Goal: Task Accomplishment & Management: Use online tool/utility

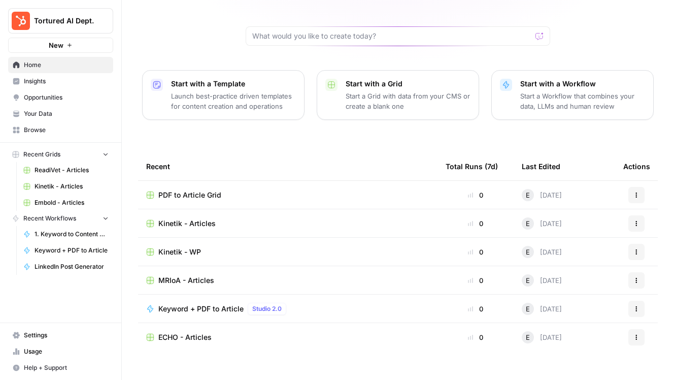
scroll to position [87, 0]
click at [182, 333] on span "ECHO - Articles" at bounding box center [184, 338] width 53 height 10
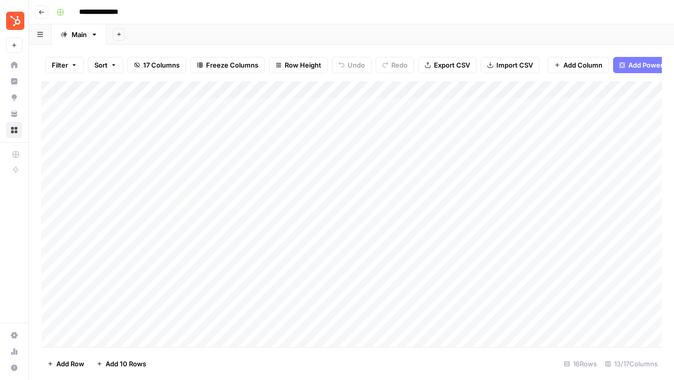
click at [41, 12] on icon "button" at bounding box center [42, 12] width 6 height 6
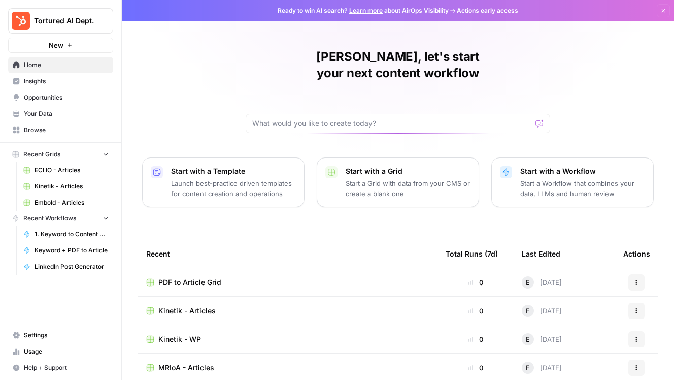
scroll to position [87, 0]
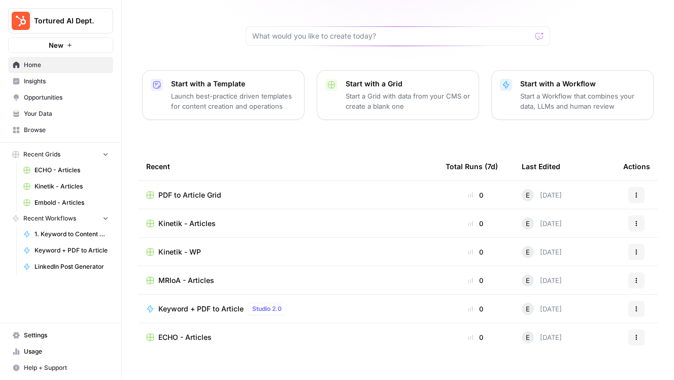
click at [71, 154] on button "Recent Grids" at bounding box center [60, 154] width 105 height 15
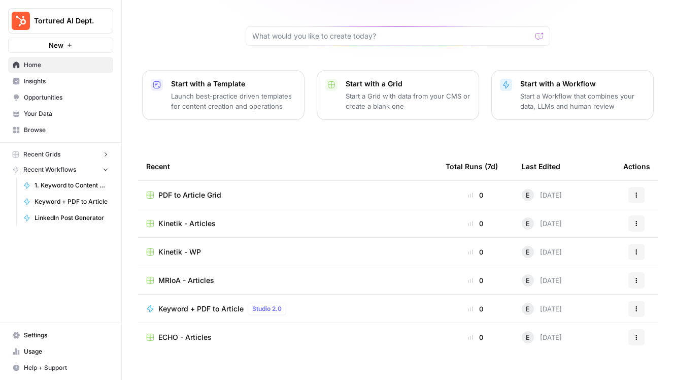
click at [60, 154] on span "Recent Grids" at bounding box center [41, 154] width 37 height 9
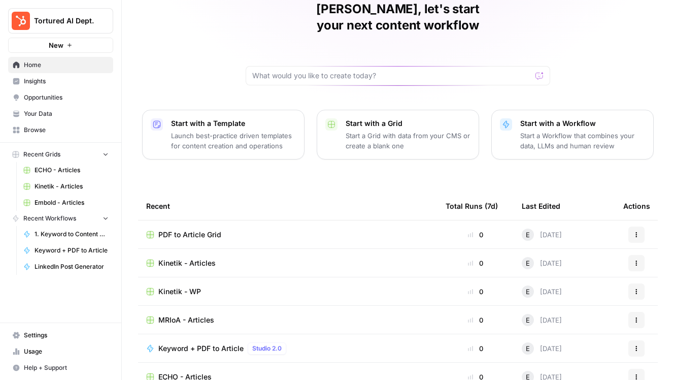
scroll to position [36, 0]
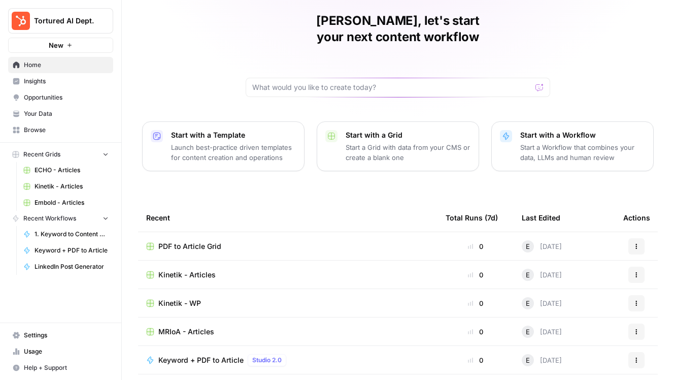
click at [337, 143] on button "Start with a Grid Start a Grid with data from your CMS or create a blank one" at bounding box center [398, 146] width 162 height 50
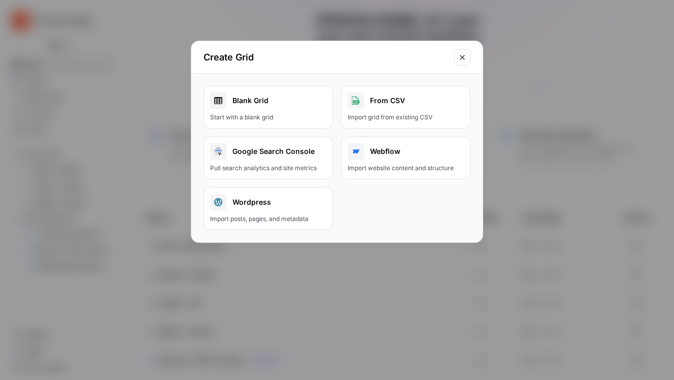
click at [466, 56] on icon "Close modal" at bounding box center [462, 57] width 8 height 8
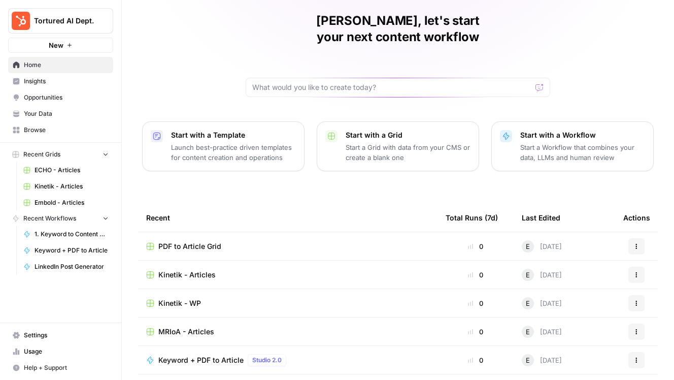
scroll to position [87, 0]
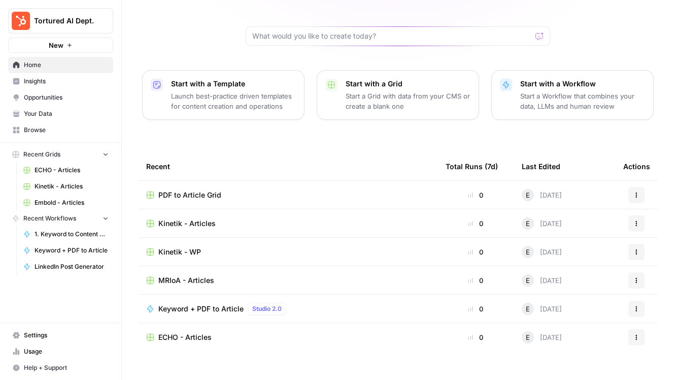
click at [15, 154] on icon "button" at bounding box center [16, 154] width 6 height 6
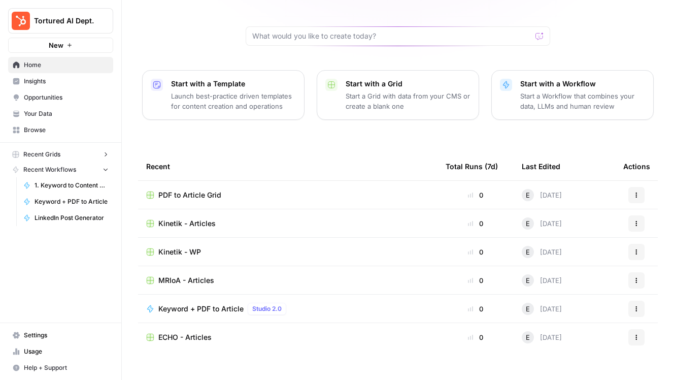
click at [15, 154] on icon "button" at bounding box center [16, 154] width 6 height 6
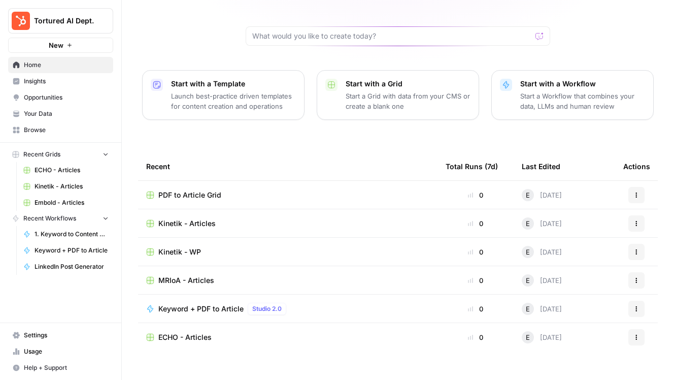
click at [30, 136] on link "Browse" at bounding box center [60, 130] width 105 height 16
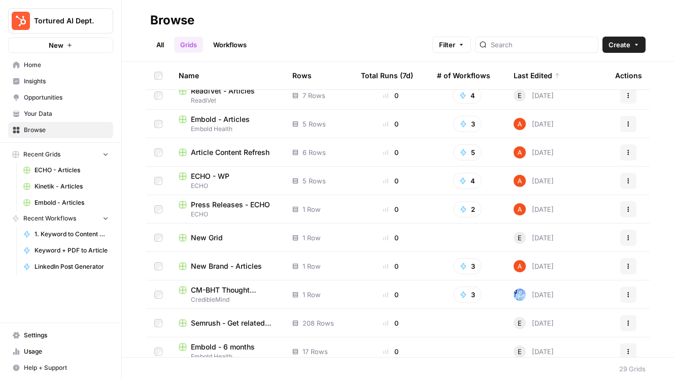
scroll to position [157, 0]
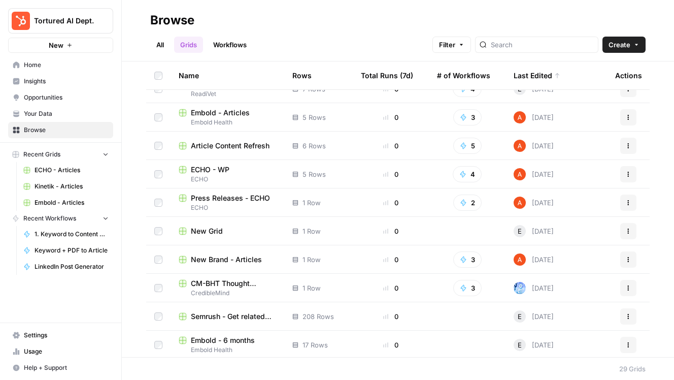
click at [219, 169] on span "ECHO - WP" at bounding box center [210, 170] width 39 height 10
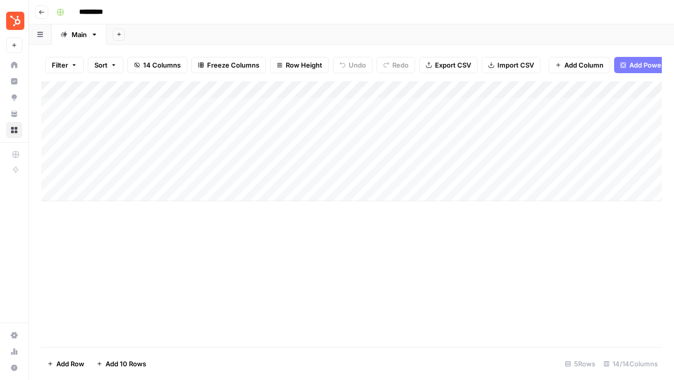
click at [136, 158] on div "Add Column" at bounding box center [351, 141] width 621 height 120
click at [125, 155] on div "Add Column" at bounding box center [351, 141] width 621 height 120
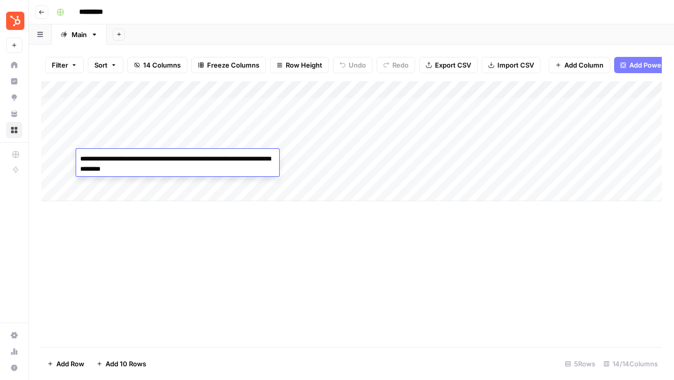
click at [136, 135] on div "Add Column" at bounding box center [351, 141] width 621 height 120
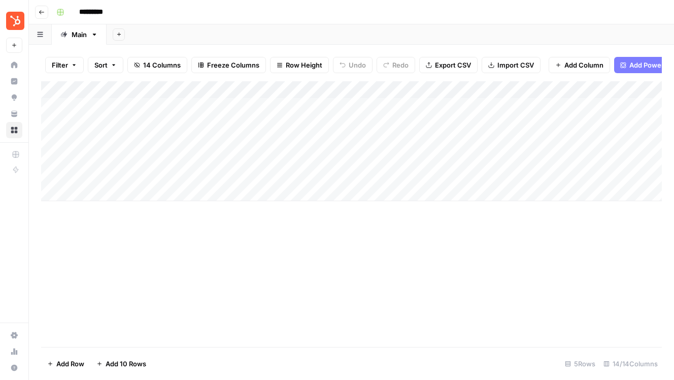
click at [136, 135] on div "Add Column" at bounding box center [351, 141] width 621 height 120
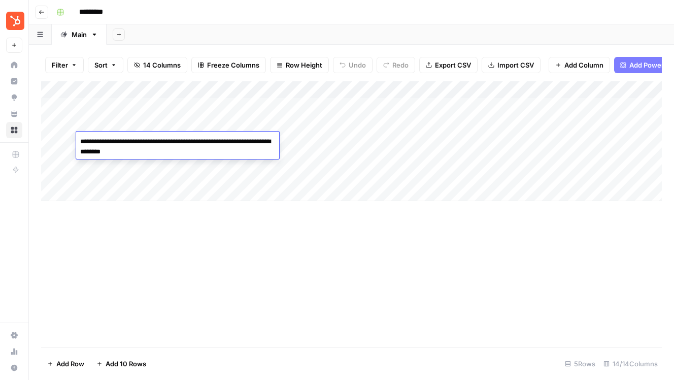
click at [137, 173] on div "Add Column" at bounding box center [351, 141] width 621 height 120
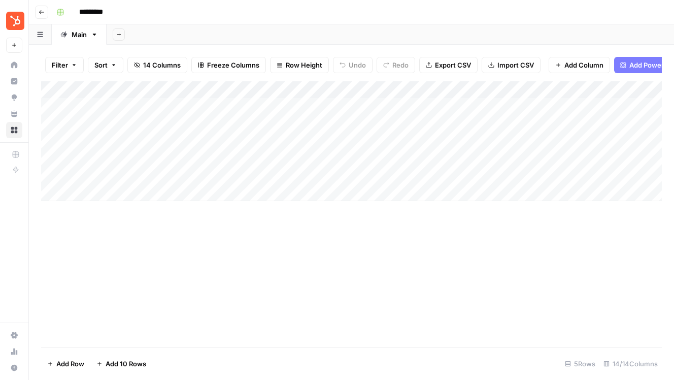
click at [137, 173] on div "Add Column" at bounding box center [351, 141] width 621 height 120
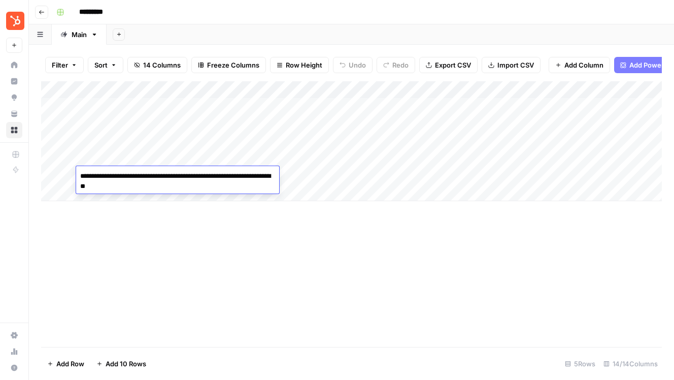
click at [134, 116] on div "Add Column" at bounding box center [351, 141] width 621 height 120
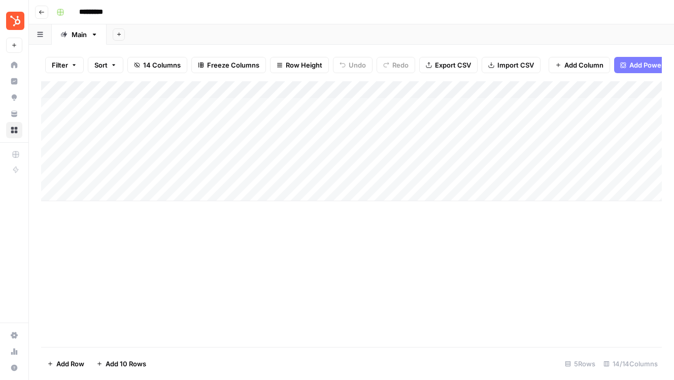
click at [134, 116] on div "Add Column" at bounding box center [351, 141] width 621 height 120
click at [145, 267] on div "Add Column" at bounding box center [351, 214] width 621 height 266
click at [37, 11] on button "Go back" at bounding box center [41, 12] width 13 height 13
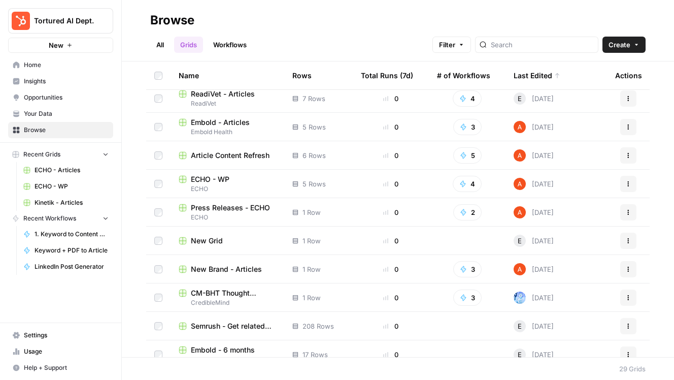
scroll to position [144, 0]
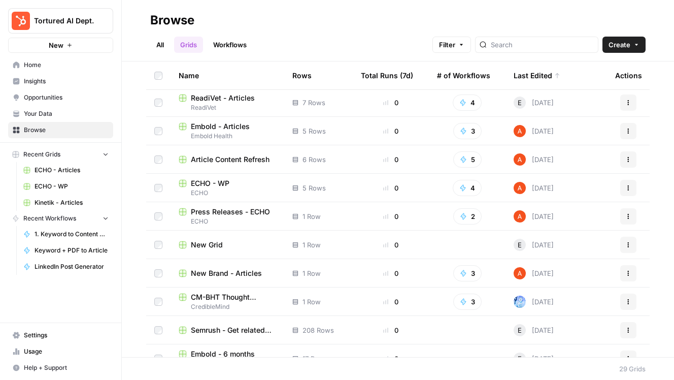
click at [215, 181] on span "ECHO - WP" at bounding box center [210, 183] width 39 height 10
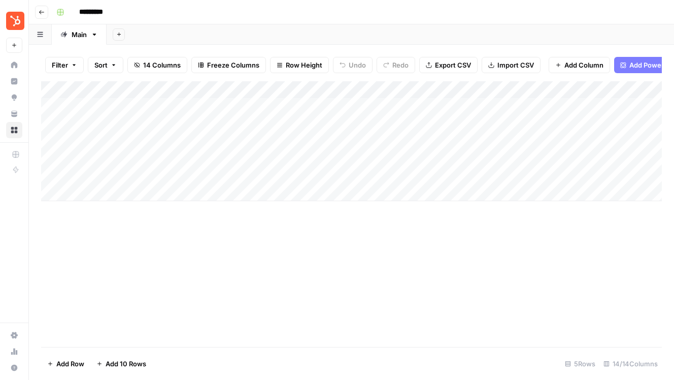
click at [40, 10] on icon "button" at bounding box center [42, 12] width 6 height 6
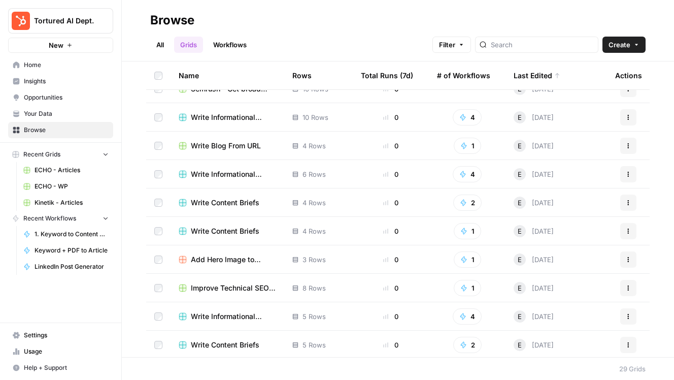
scroll to position [558, 0]
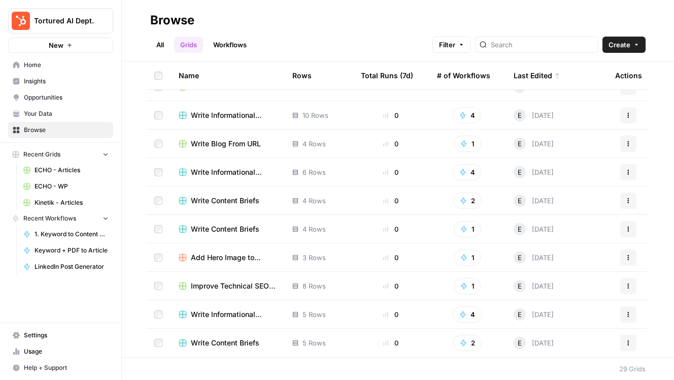
click at [233, 113] on span "Write Informational Articles" at bounding box center [233, 115] width 85 height 10
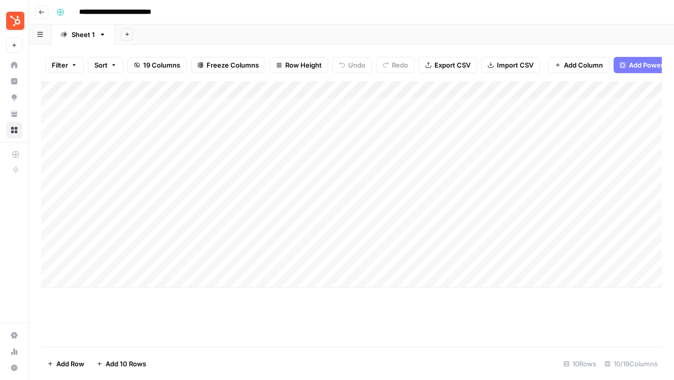
click at [163, 245] on div "Add Column" at bounding box center [351, 184] width 621 height 206
click at [218, 326] on div "Add Column" at bounding box center [351, 214] width 621 height 266
click at [409, 243] on div "Add Column" at bounding box center [351, 184] width 621 height 206
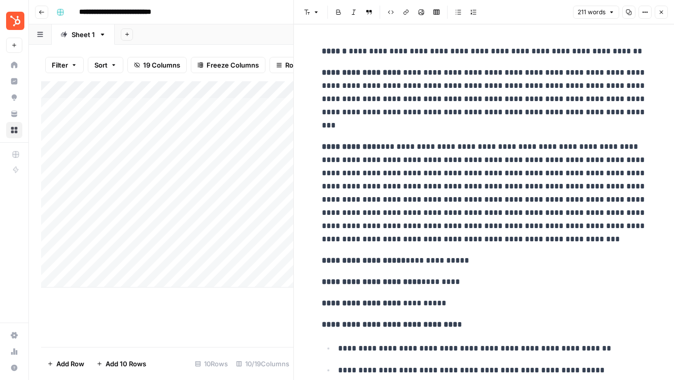
click at [661, 10] on icon "button" at bounding box center [662, 12] width 6 height 6
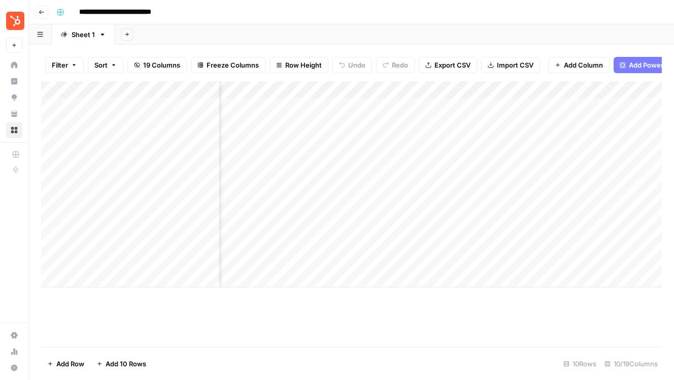
scroll to position [0, 524]
click at [367, 243] on div "Add Column" at bounding box center [351, 184] width 621 height 206
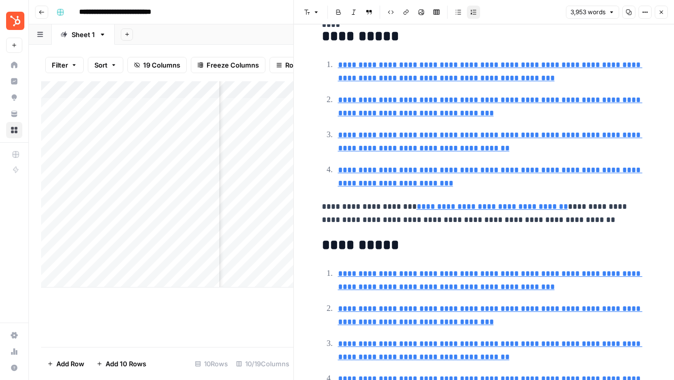
scroll to position [7460, 0]
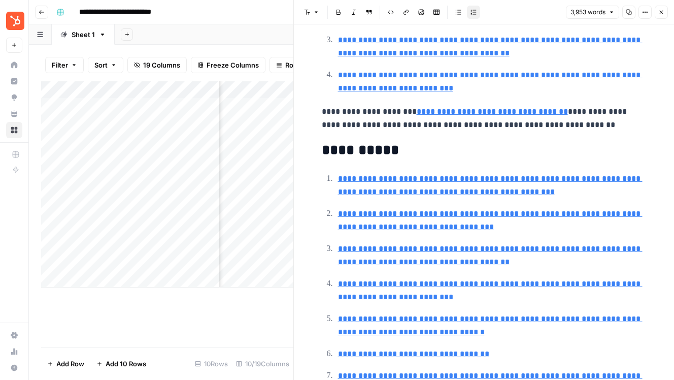
click at [662, 10] on icon "button" at bounding box center [662, 12] width 6 height 6
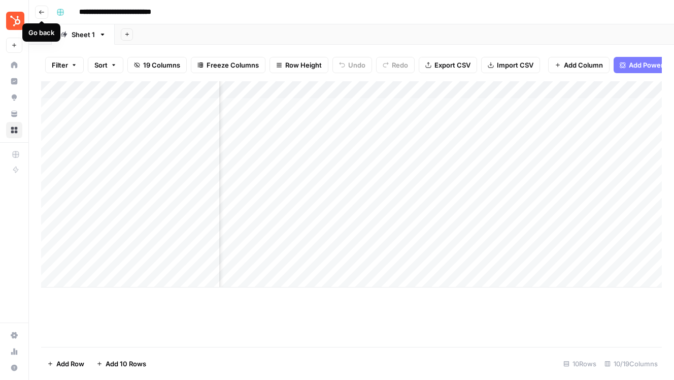
click at [39, 10] on icon "button" at bounding box center [42, 12] width 6 height 6
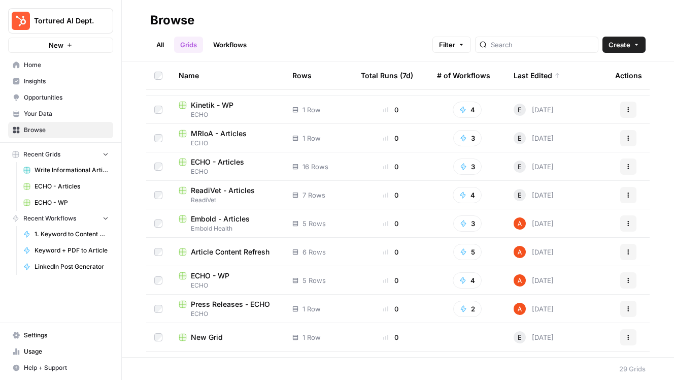
scroll to position [62, 0]
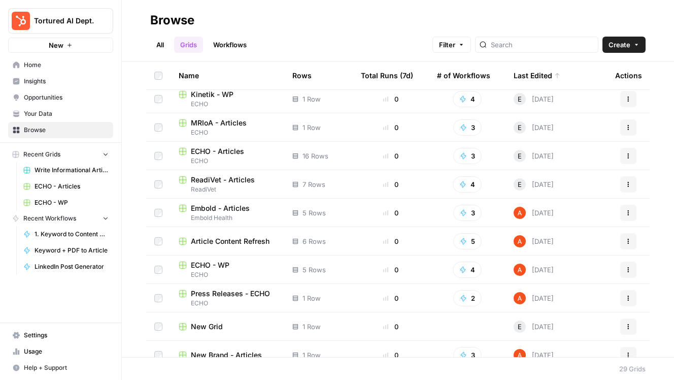
click at [215, 210] on span "Embold - Articles" at bounding box center [220, 208] width 59 height 10
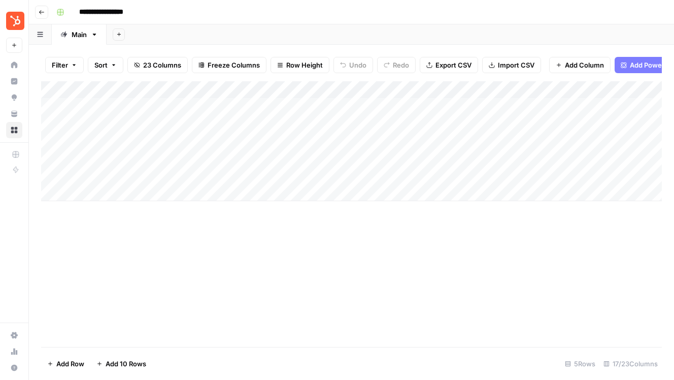
click at [41, 12] on icon "button" at bounding box center [42, 12] width 6 height 6
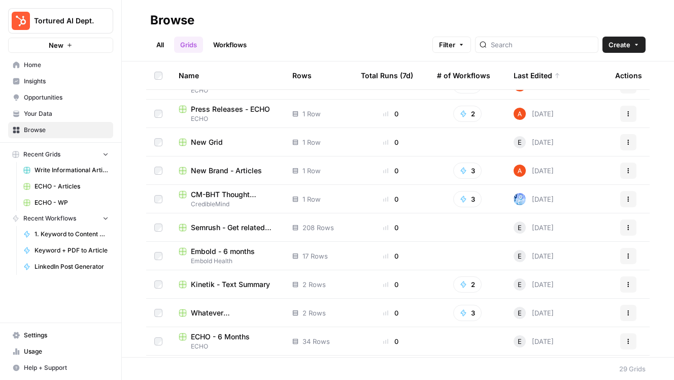
scroll to position [558, 0]
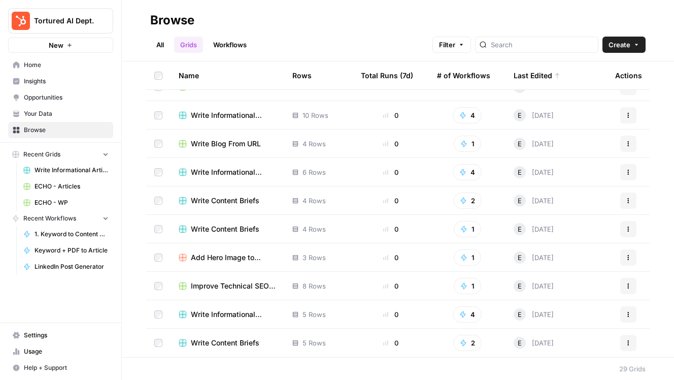
click at [244, 201] on span "Write Content Briefs" at bounding box center [225, 200] width 69 height 10
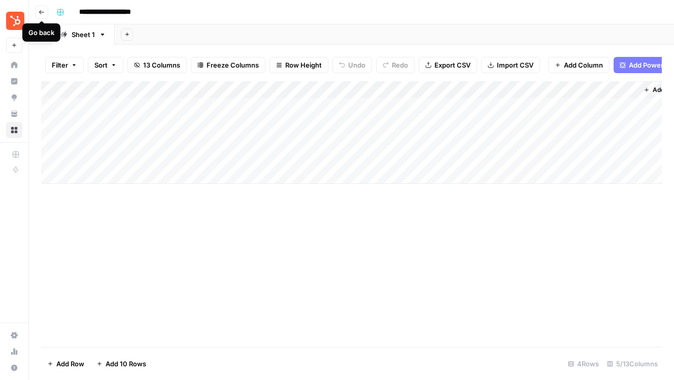
click at [42, 11] on icon "button" at bounding box center [42, 12] width 6 height 6
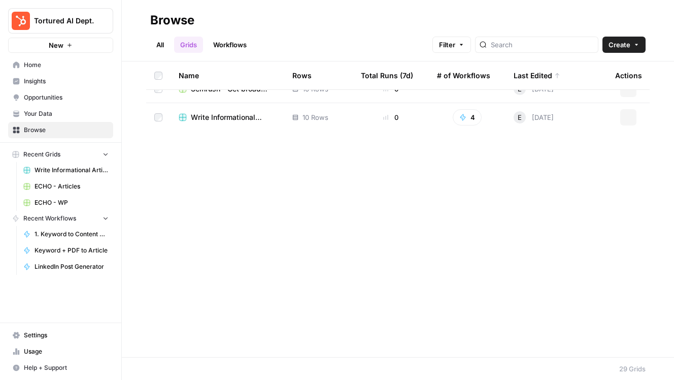
scroll to position [558, 0]
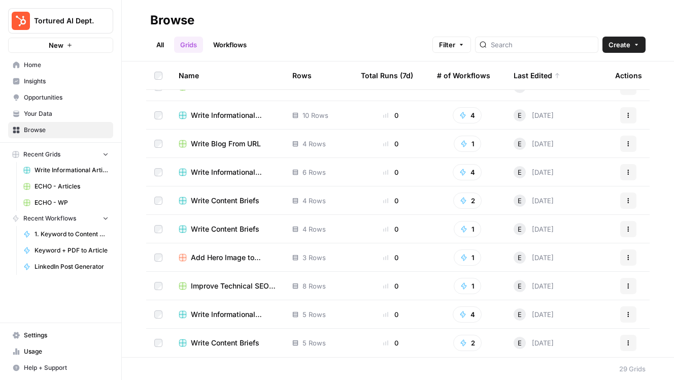
click at [219, 315] on span "Write Informational Articles" at bounding box center [233, 314] width 85 height 10
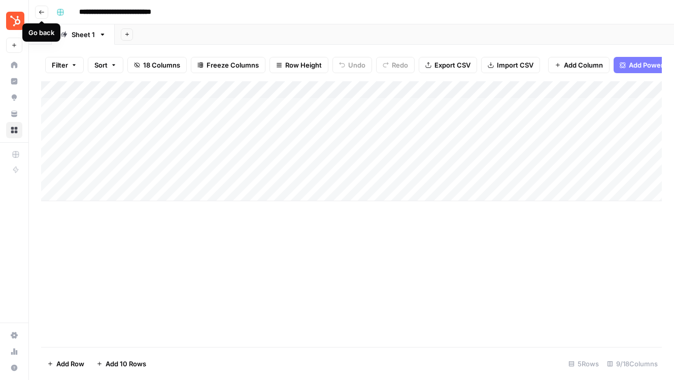
click at [43, 12] on icon "button" at bounding box center [41, 12] width 5 height 4
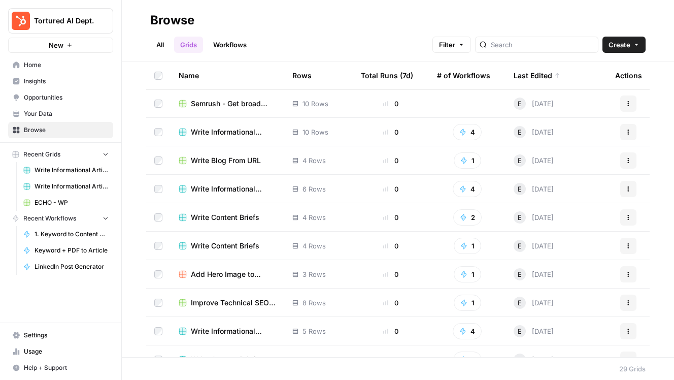
scroll to position [540, 0]
click at [244, 189] on span "Write Informational Articles - Embold" at bounding box center [233, 190] width 85 height 10
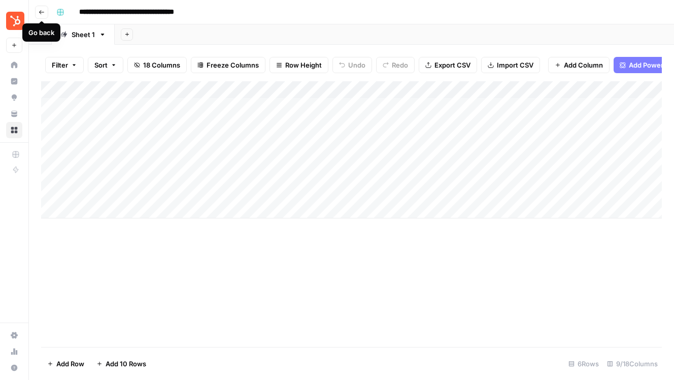
click at [39, 10] on icon "button" at bounding box center [42, 12] width 6 height 6
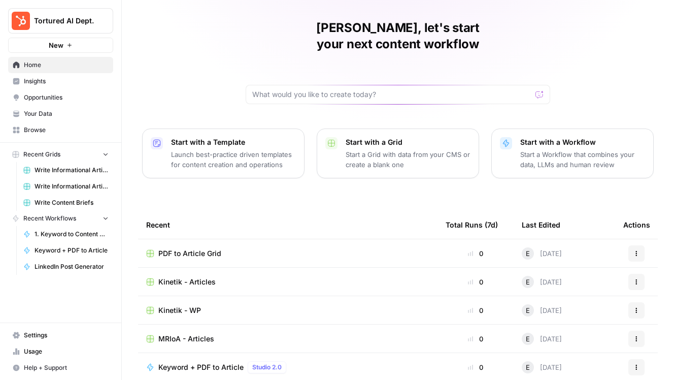
scroll to position [27, 0]
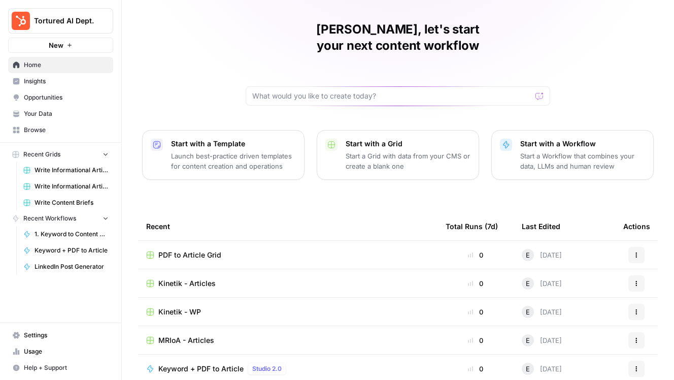
click at [51, 118] on link "Your Data" at bounding box center [60, 114] width 105 height 16
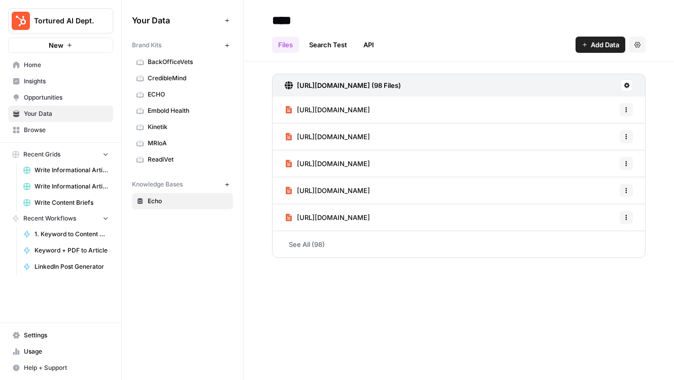
click at [73, 128] on span "Browse" at bounding box center [66, 129] width 85 height 9
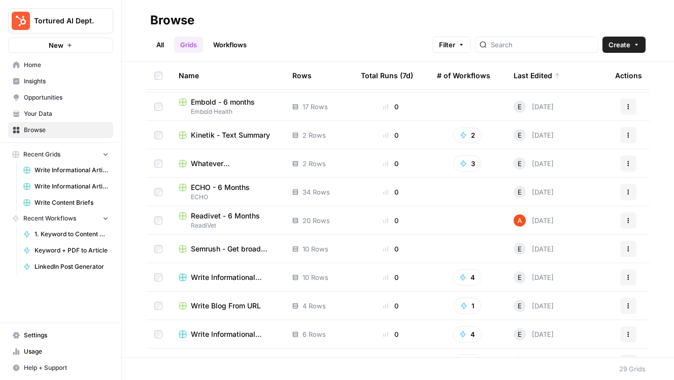
scroll to position [397, 0]
click at [241, 274] on span "Write Informational Articles" at bounding box center [233, 276] width 85 height 10
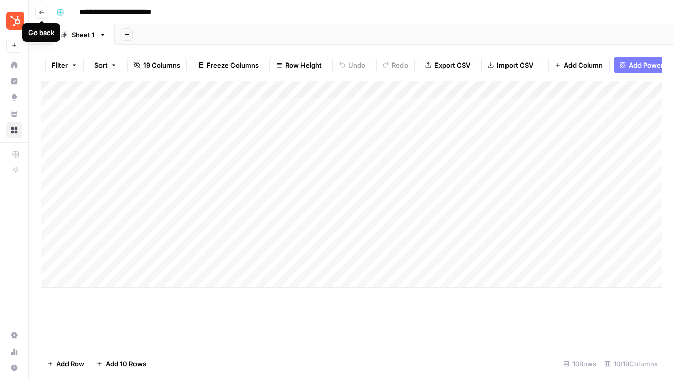
click at [41, 10] on icon "button" at bounding box center [41, 12] width 5 height 4
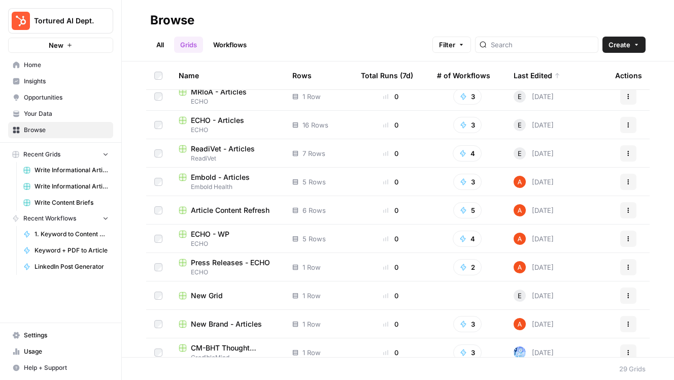
scroll to position [107, 0]
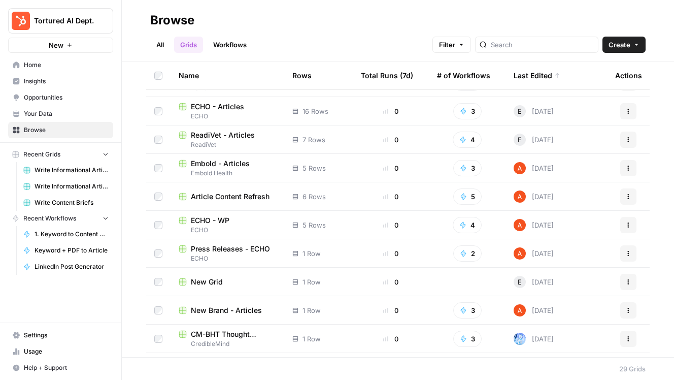
click at [207, 219] on span "ECHO - WP" at bounding box center [210, 220] width 39 height 10
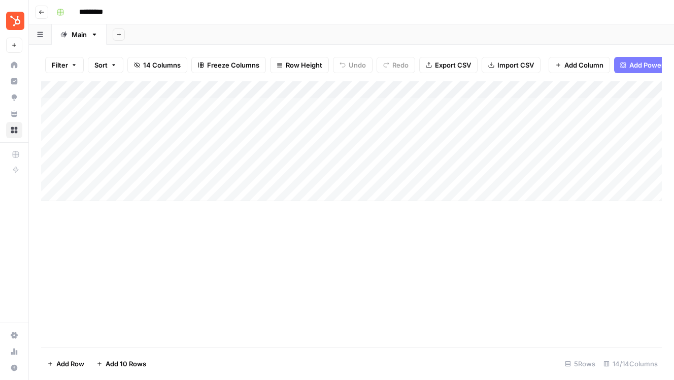
click at [131, 134] on div "Add Column" at bounding box center [351, 141] width 621 height 120
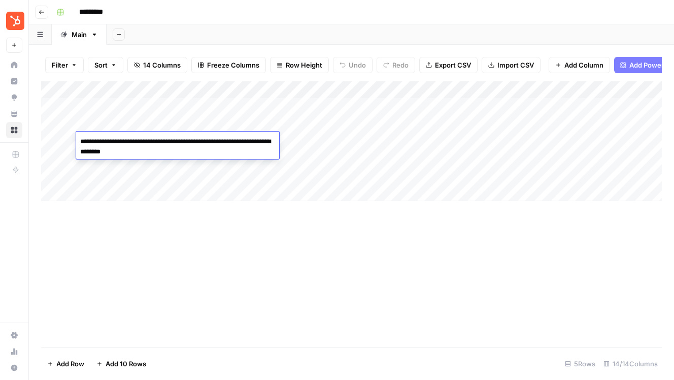
click at [132, 175] on div "Add Column" at bounding box center [351, 141] width 621 height 120
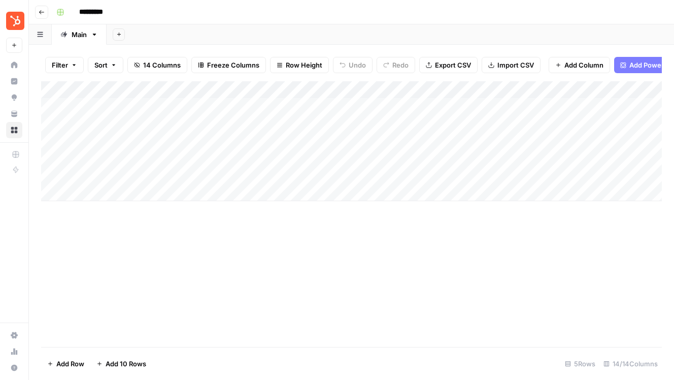
click at [132, 175] on div "Add Column" at bounding box center [351, 141] width 621 height 120
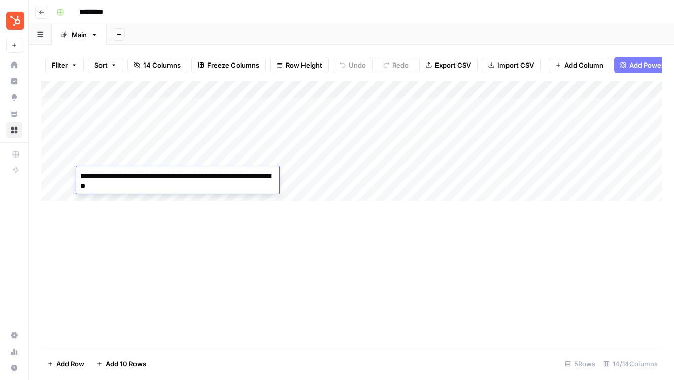
click at [148, 225] on div "Add Column" at bounding box center [351, 214] width 621 height 266
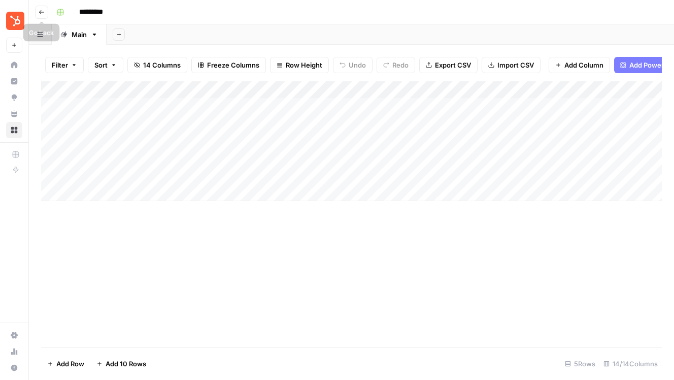
click at [43, 13] on icon "button" at bounding box center [42, 12] width 6 height 6
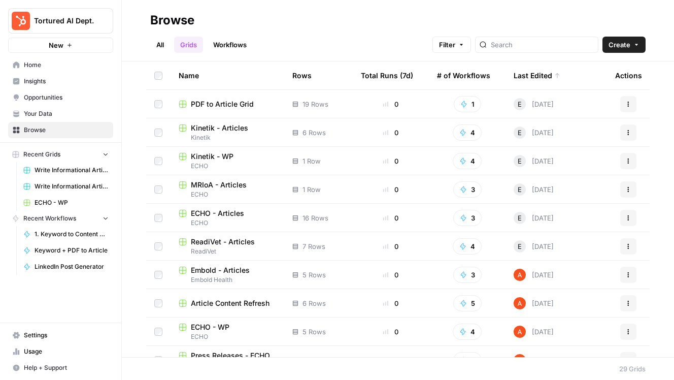
click at [207, 99] on span "PDF to Article Grid" at bounding box center [222, 104] width 63 height 10
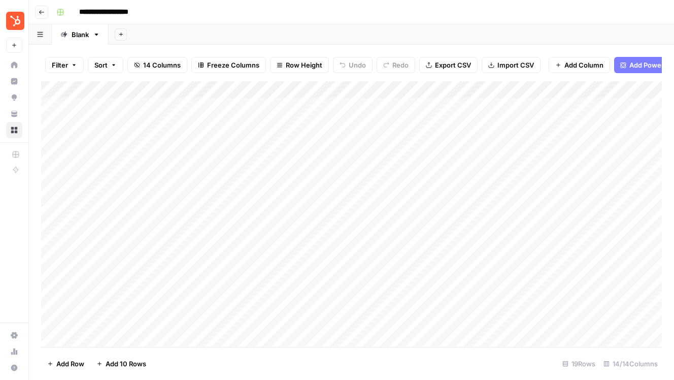
click at [134, 155] on div "Add Column" at bounding box center [351, 214] width 621 height 266
click at [131, 189] on div "Add Column" at bounding box center [351, 214] width 621 height 266
click at [130, 179] on div "Add Column" at bounding box center [351, 214] width 621 height 266
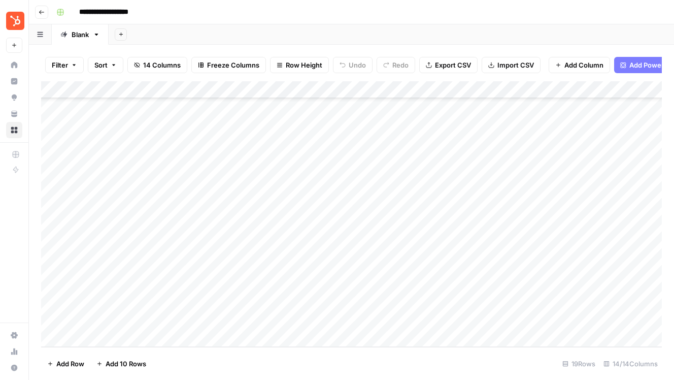
click at [129, 213] on div "Add Column" at bounding box center [351, 214] width 621 height 266
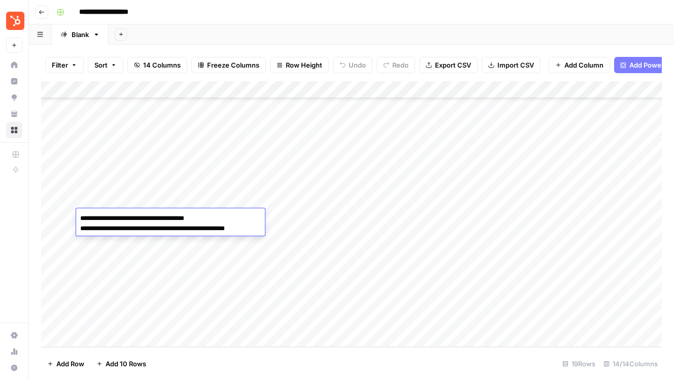
click at [137, 189] on div "Add Column" at bounding box center [351, 214] width 621 height 266
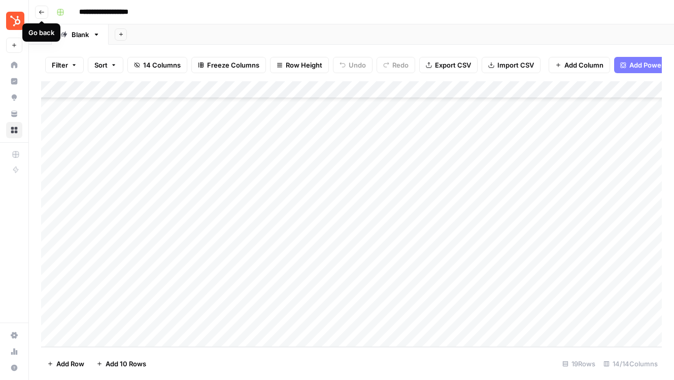
click at [43, 8] on button "Go back" at bounding box center [41, 12] width 13 height 13
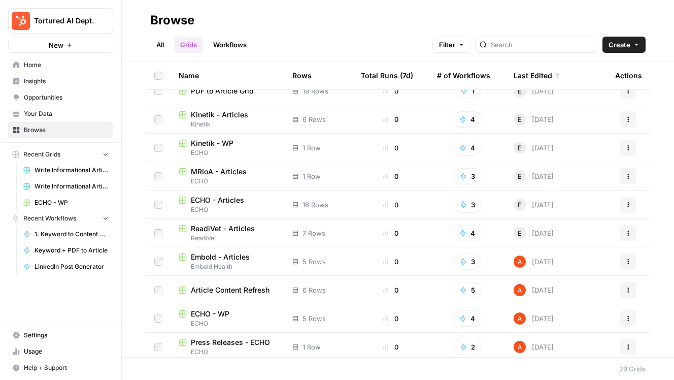
scroll to position [558, 0]
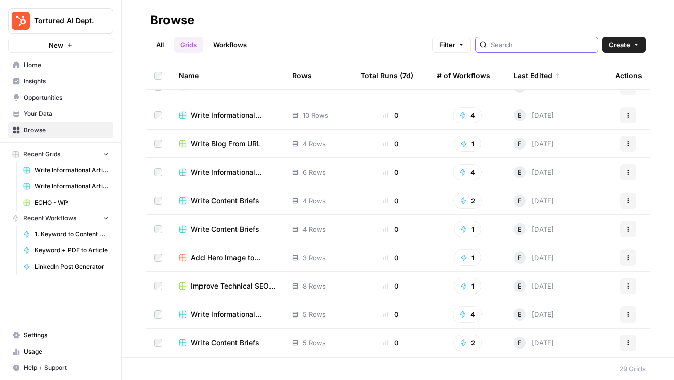
click at [543, 42] on input "search" at bounding box center [542, 45] width 103 height 10
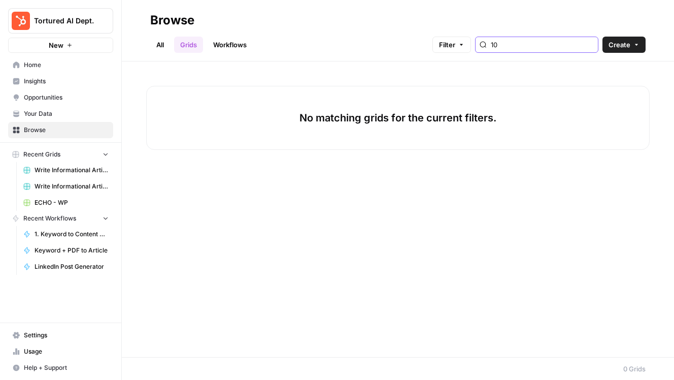
type input "1"
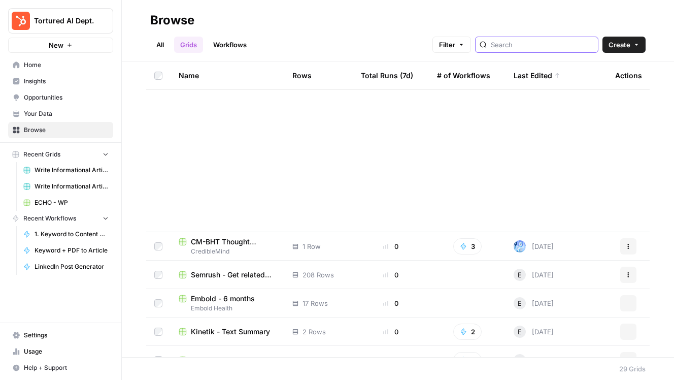
scroll to position [558, 0]
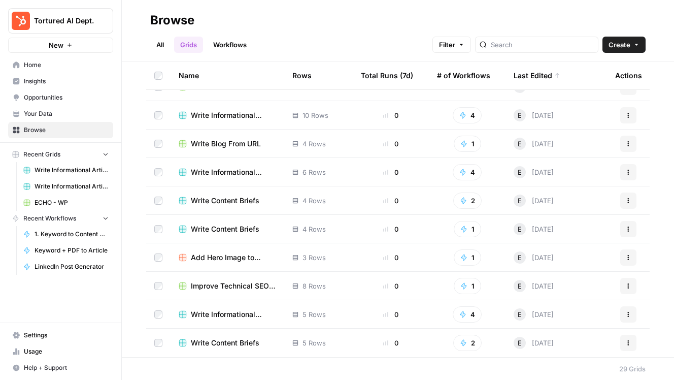
click at [214, 314] on span "Write Informational Articles" at bounding box center [233, 314] width 85 height 10
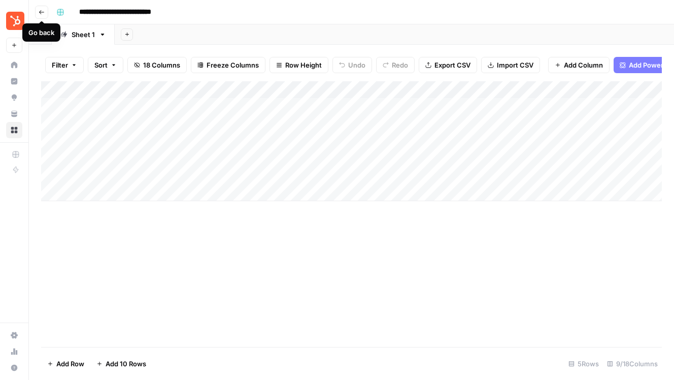
click at [41, 12] on icon "button" at bounding box center [41, 12] width 5 height 4
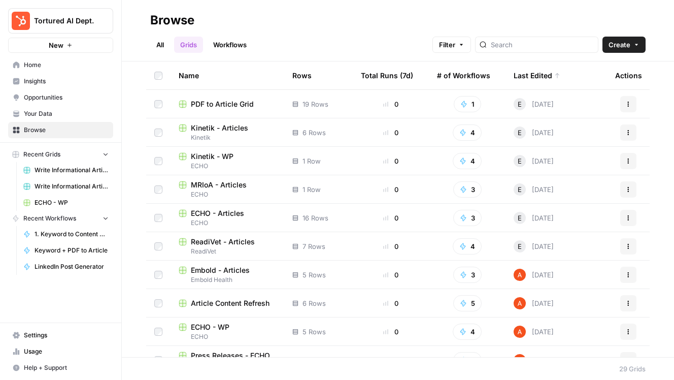
scroll to position [558, 0]
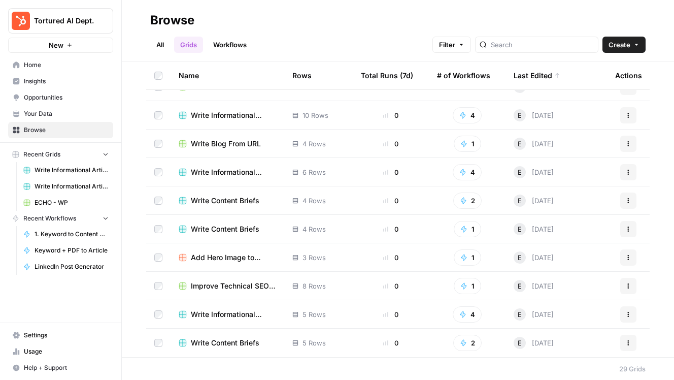
click at [223, 343] on span "Write Content Briefs" at bounding box center [225, 343] width 69 height 10
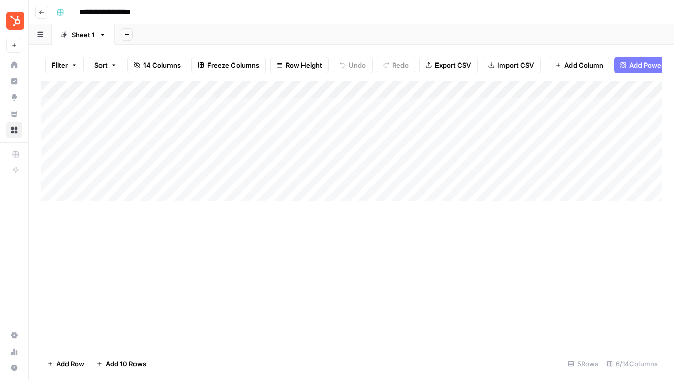
click at [44, 10] on icon "button" at bounding box center [42, 12] width 6 height 6
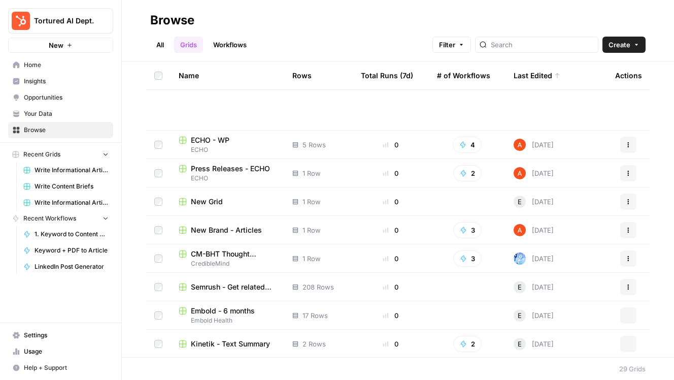
scroll to position [558, 0]
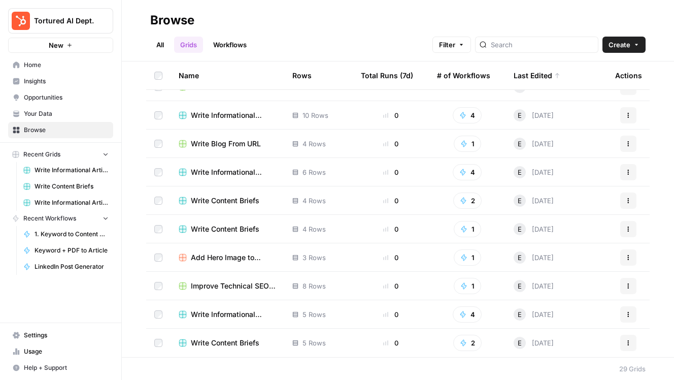
click at [217, 285] on span "Improve Technical SEO for Page" at bounding box center [233, 286] width 85 height 10
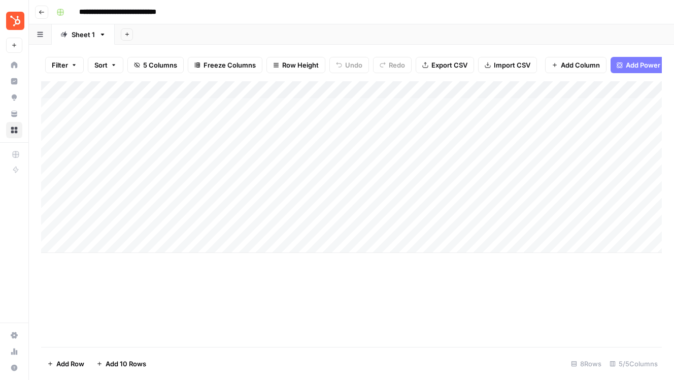
click at [43, 14] on icon "button" at bounding box center [42, 12] width 6 height 6
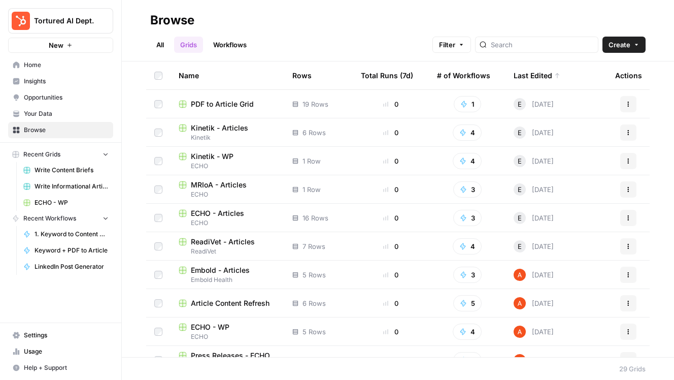
scroll to position [558, 0]
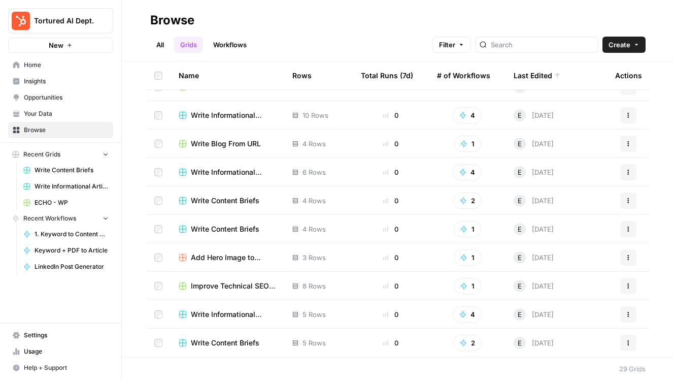
click at [240, 170] on span "Write Informational Articles - Embold" at bounding box center [233, 172] width 85 height 10
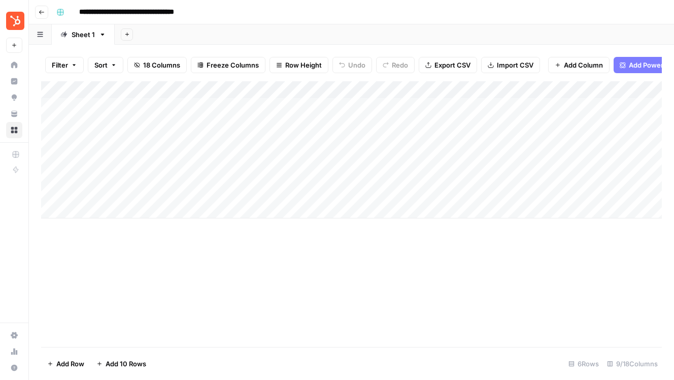
click at [39, 15] on button "Go back" at bounding box center [41, 12] width 13 height 13
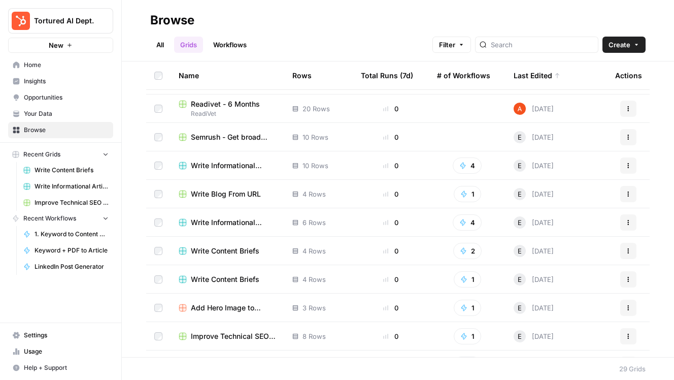
scroll to position [504, 0]
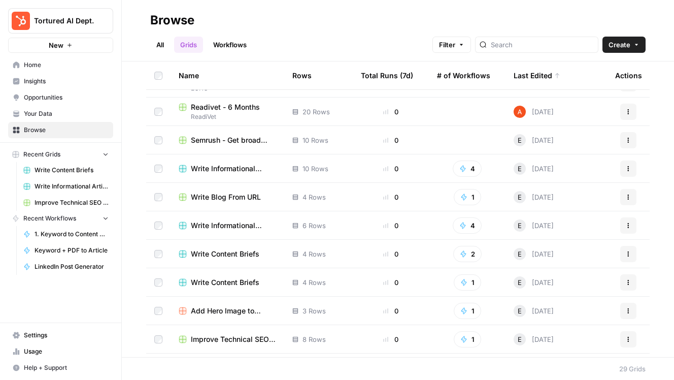
click at [245, 196] on span "Write Blog From URL" at bounding box center [226, 197] width 70 height 10
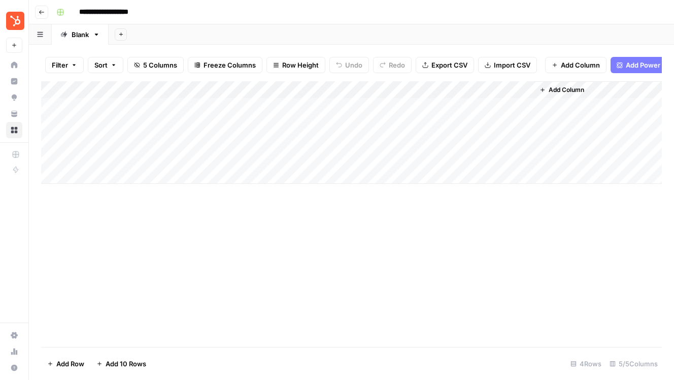
click at [127, 123] on div "Add Column" at bounding box center [351, 132] width 621 height 103
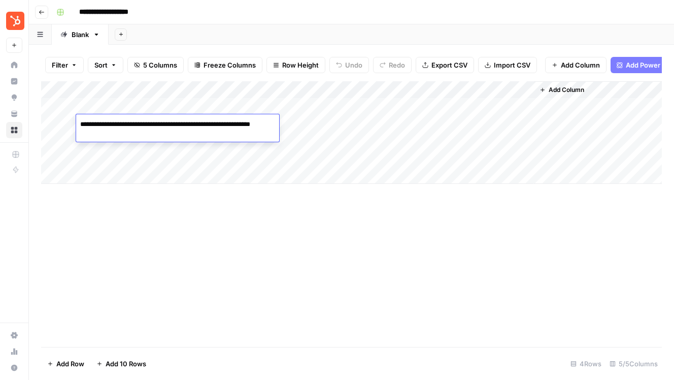
click at [138, 158] on div "Add Column" at bounding box center [351, 132] width 621 height 103
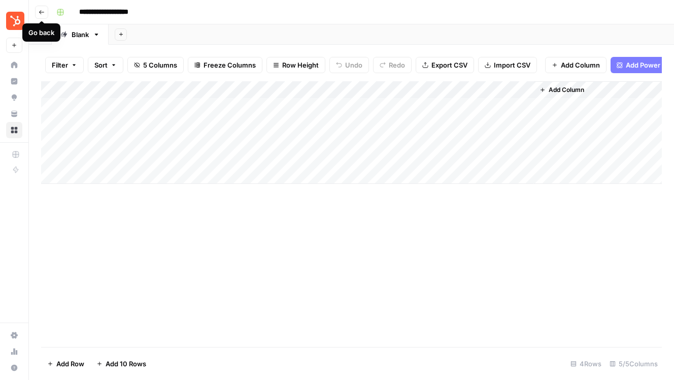
click at [42, 10] on icon "button" at bounding box center [42, 12] width 6 height 6
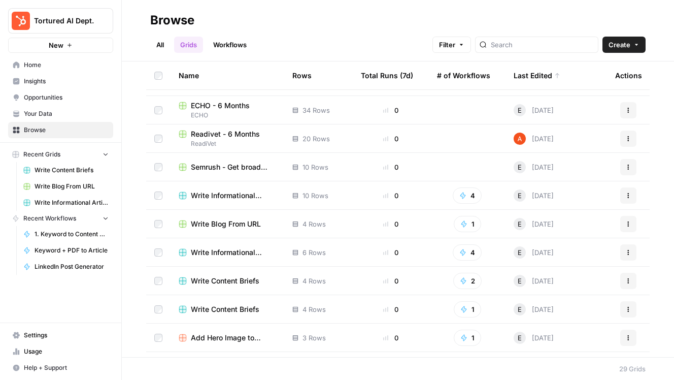
scroll to position [477, 0]
click at [237, 195] on span "Write Informational Articles" at bounding box center [233, 196] width 85 height 10
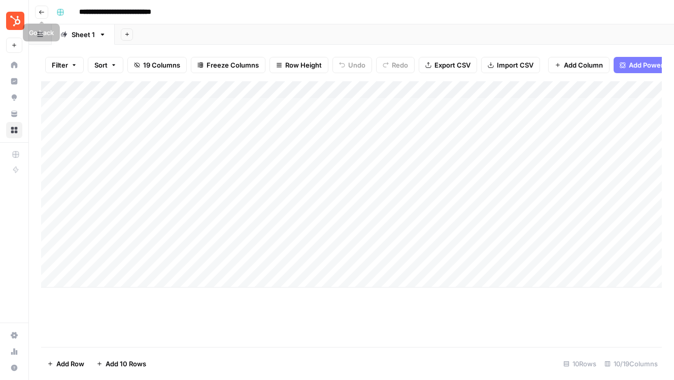
click at [39, 11] on icon "button" at bounding box center [42, 12] width 6 height 6
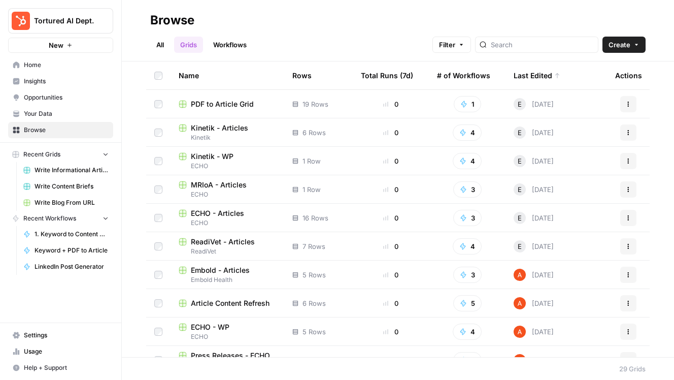
click at [238, 104] on span "PDF to Article Grid" at bounding box center [222, 104] width 63 height 10
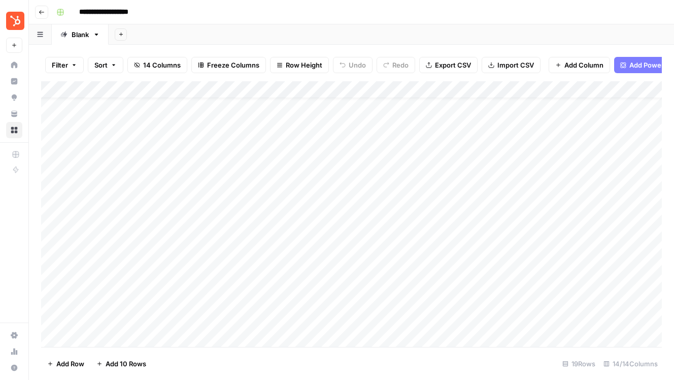
scroll to position [23, 0]
click at [139, 118] on div "Add Column" at bounding box center [351, 214] width 621 height 266
click at [170, 163] on div "Add Column" at bounding box center [351, 214] width 621 height 266
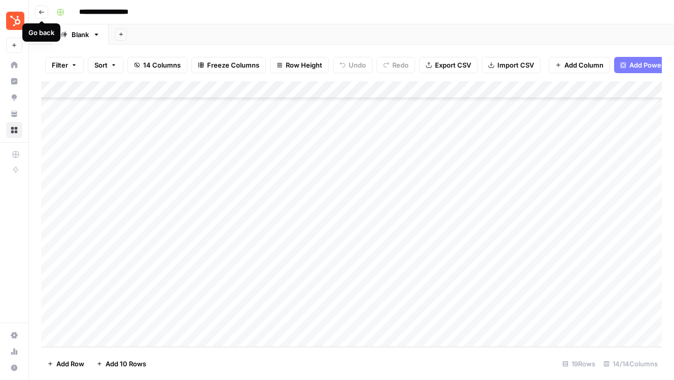
click at [40, 12] on icon "button" at bounding box center [41, 12] width 5 height 4
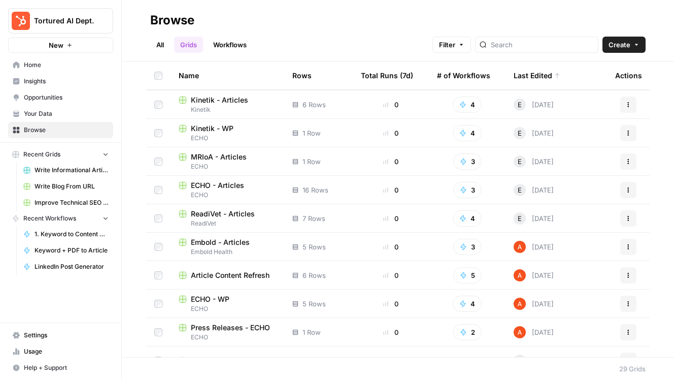
scroll to position [30, 0]
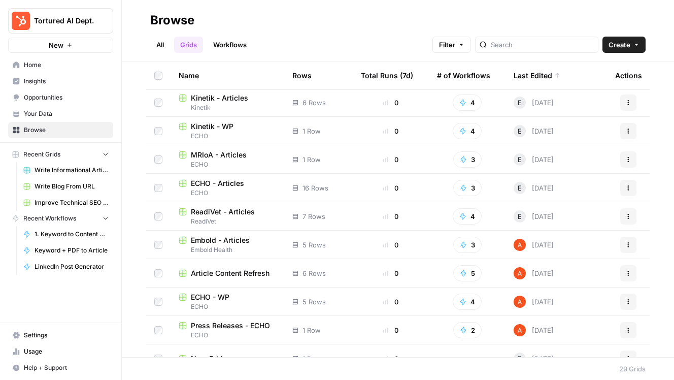
click at [214, 184] on span "ECHO - Articles" at bounding box center [217, 183] width 53 height 10
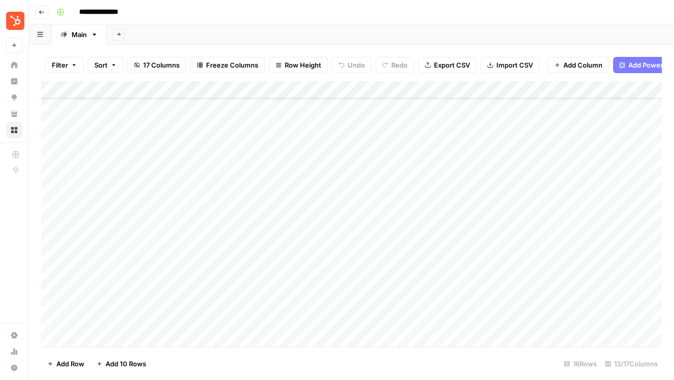
scroll to position [44, 0]
click at [42, 13] on icon "button" at bounding box center [42, 12] width 6 height 6
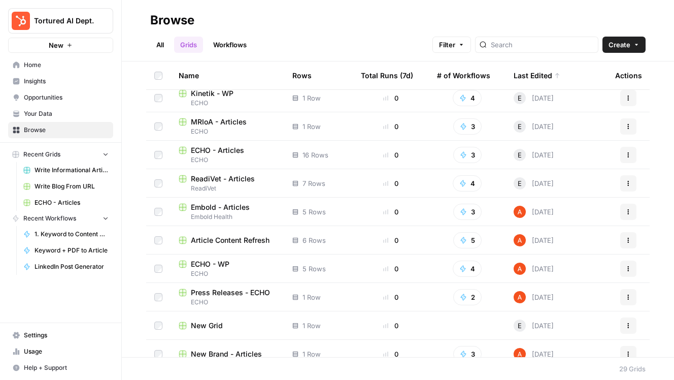
scroll to position [70, 0]
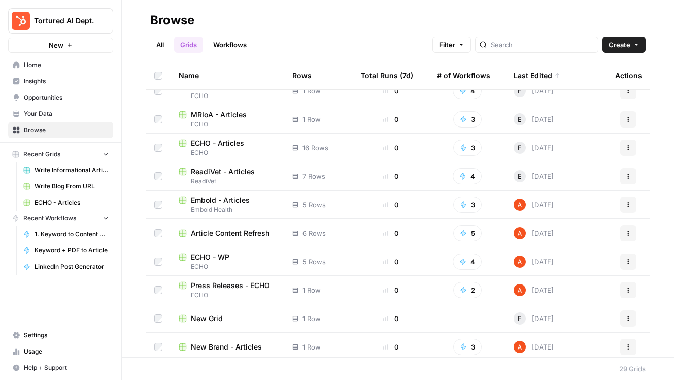
click at [203, 257] on span "ECHO - WP" at bounding box center [210, 257] width 39 height 10
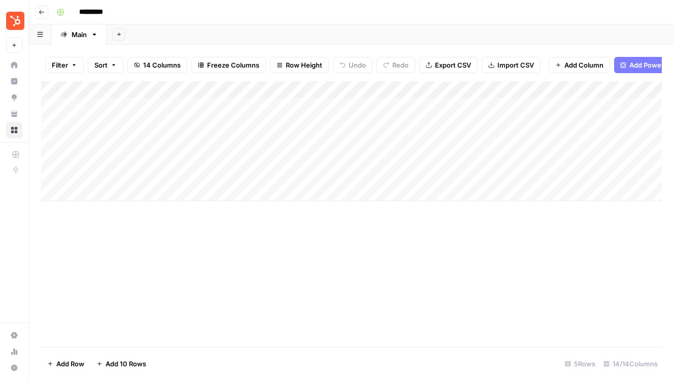
click at [100, 155] on div "Add Column" at bounding box center [351, 141] width 621 height 120
click at [104, 139] on div "Add Column" at bounding box center [351, 141] width 621 height 120
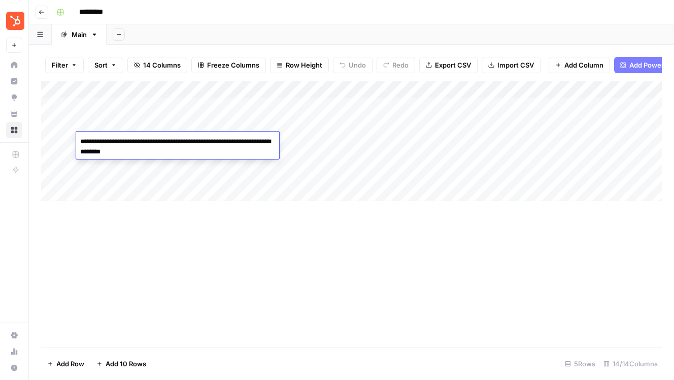
click at [110, 172] on div "Add Column" at bounding box center [351, 141] width 621 height 120
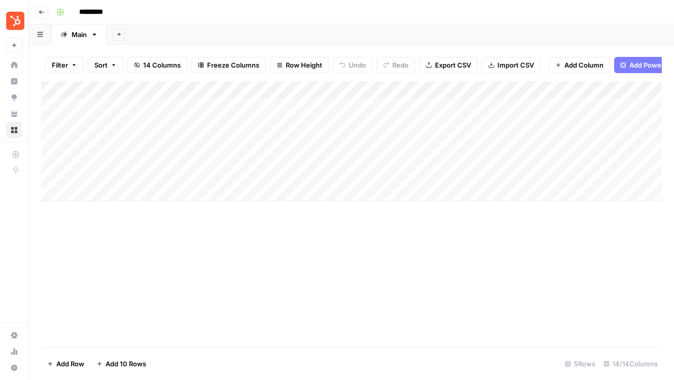
click at [110, 172] on div "Add Column" at bounding box center [351, 141] width 621 height 120
click at [143, 236] on div "Add Column" at bounding box center [351, 214] width 621 height 266
click at [40, 7] on button "Go back" at bounding box center [41, 12] width 13 height 13
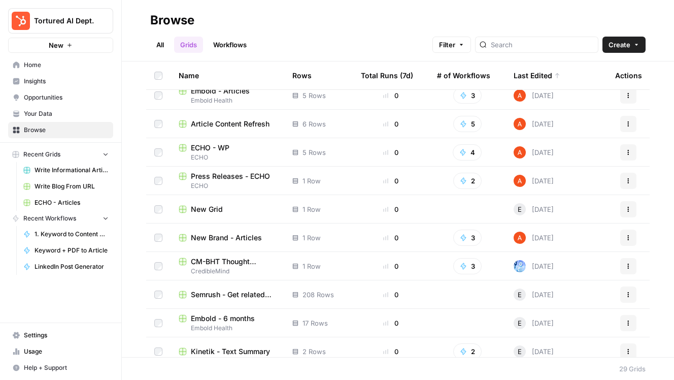
scroll to position [187, 0]
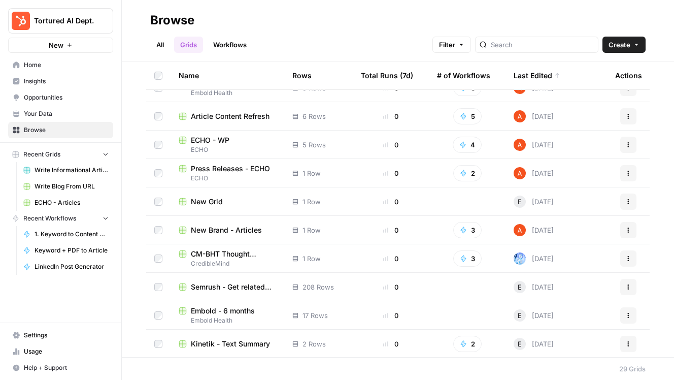
click at [209, 201] on span "New Grid" at bounding box center [207, 201] width 32 height 10
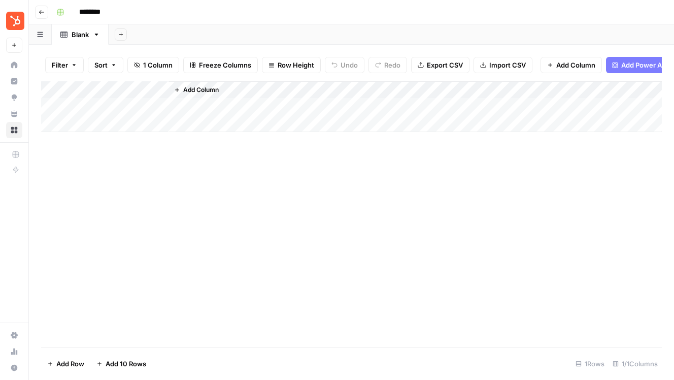
click at [42, 14] on icon "button" at bounding box center [42, 12] width 6 height 6
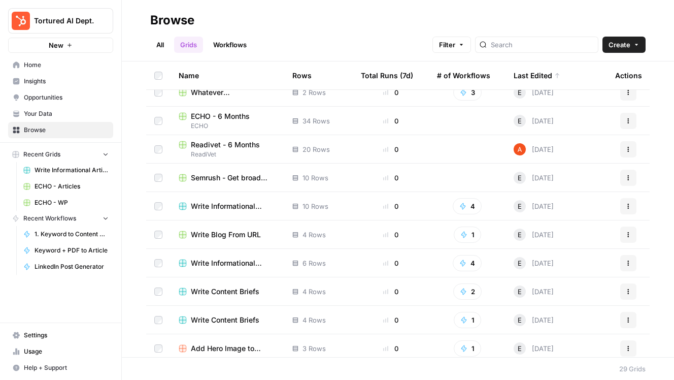
scroll to position [469, 0]
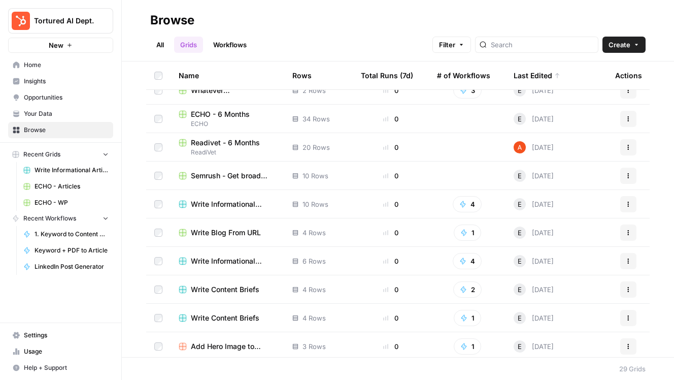
click at [232, 202] on span "Write Informational Articles" at bounding box center [233, 204] width 85 height 10
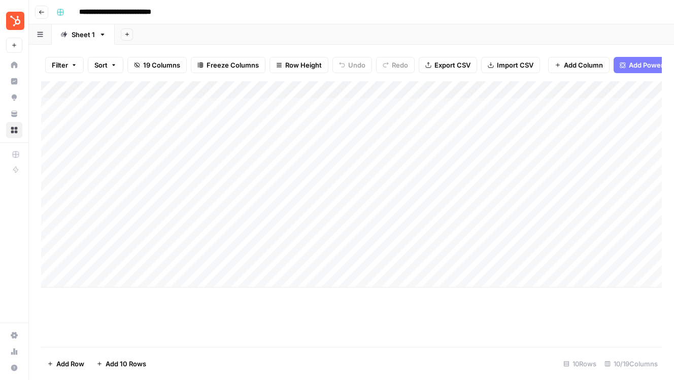
click at [137, 248] on div "Add Column" at bounding box center [351, 184] width 621 height 206
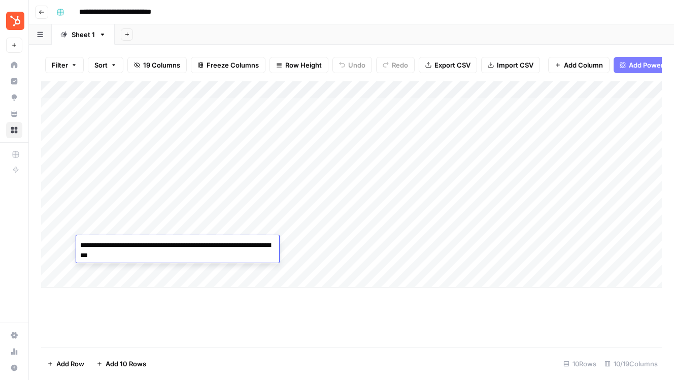
click at [199, 302] on div "Add Column" at bounding box center [351, 214] width 621 height 266
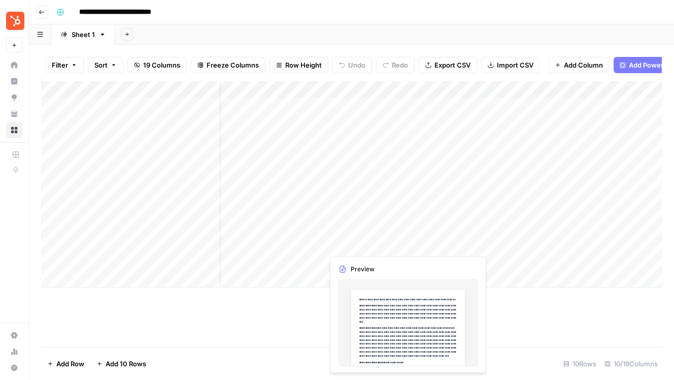
scroll to position [0, 30]
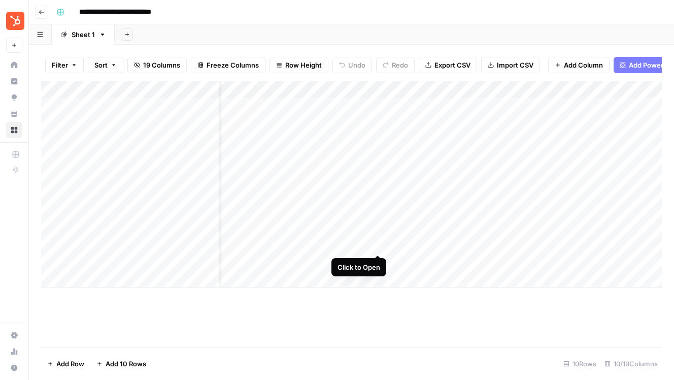
click at [379, 244] on div "Add Column" at bounding box center [351, 184] width 621 height 206
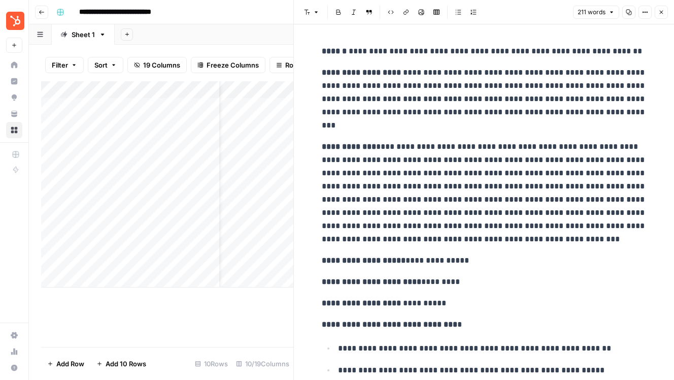
click at [662, 10] on icon "button" at bounding box center [662, 12] width 6 height 6
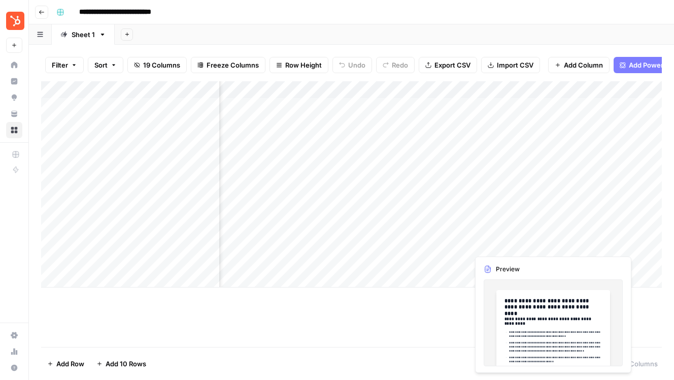
scroll to position [0, 233]
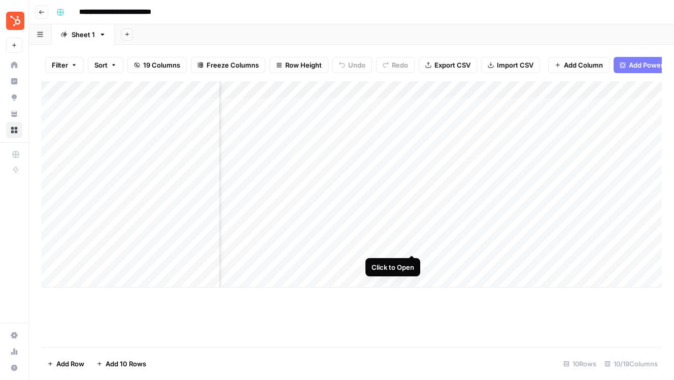
click at [413, 241] on div "Add Column" at bounding box center [351, 184] width 621 height 206
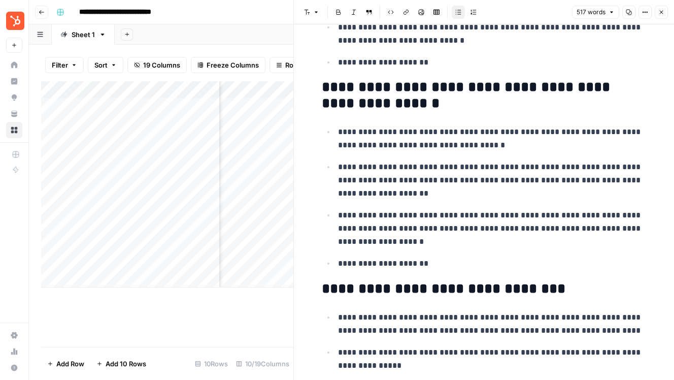
scroll to position [1059, 0]
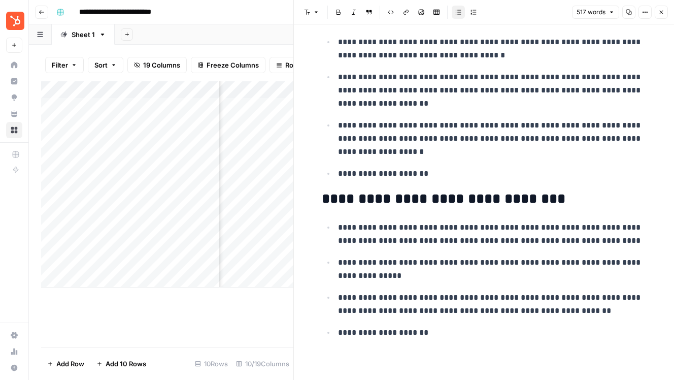
click at [661, 12] on icon "button" at bounding box center [662, 13] width 4 height 4
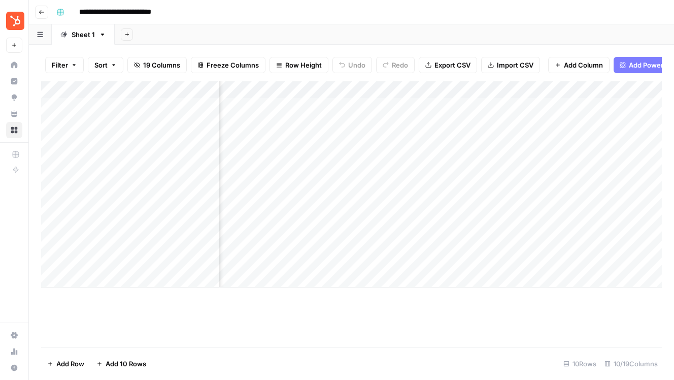
scroll to position [0, 394]
click at [493, 242] on div "Add Column" at bounding box center [351, 184] width 621 height 206
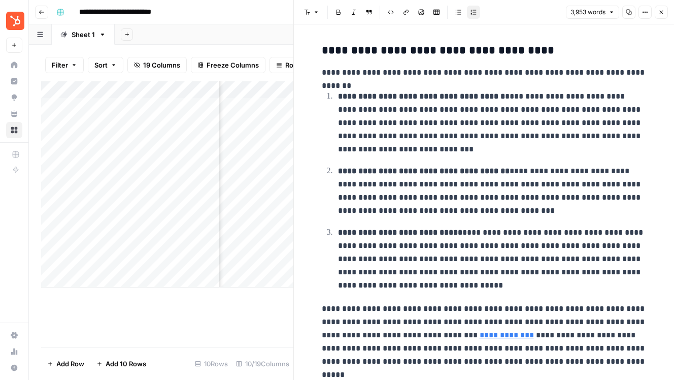
scroll to position [569, 0]
